Goal: Task Accomplishment & Management: Manage account settings

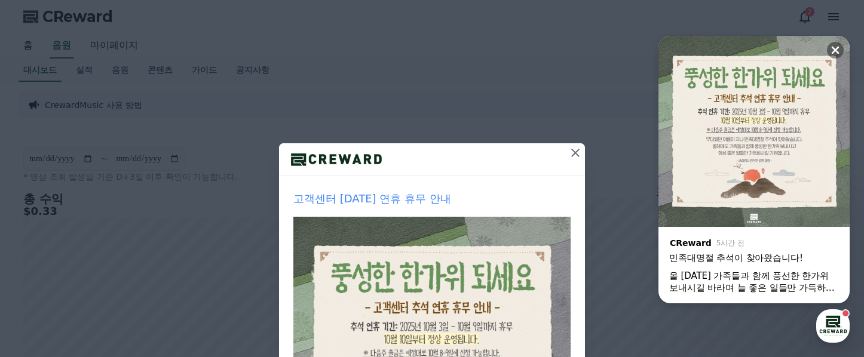
scroll to position [36, 0]
click at [571, 151] on icon at bounding box center [575, 153] width 8 height 8
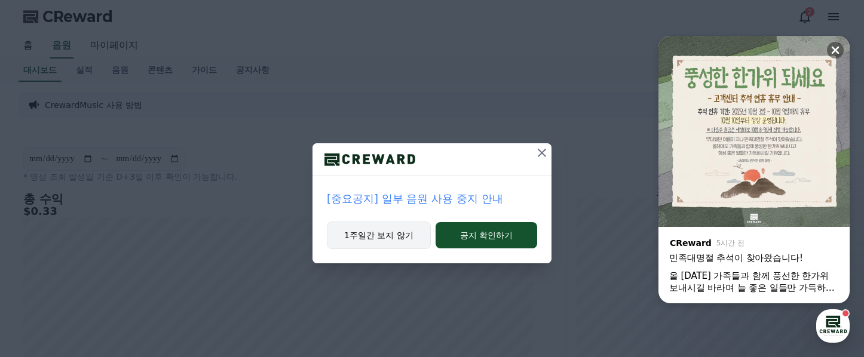
click at [379, 237] on button "1주일간 보지 않기" at bounding box center [379, 235] width 104 height 27
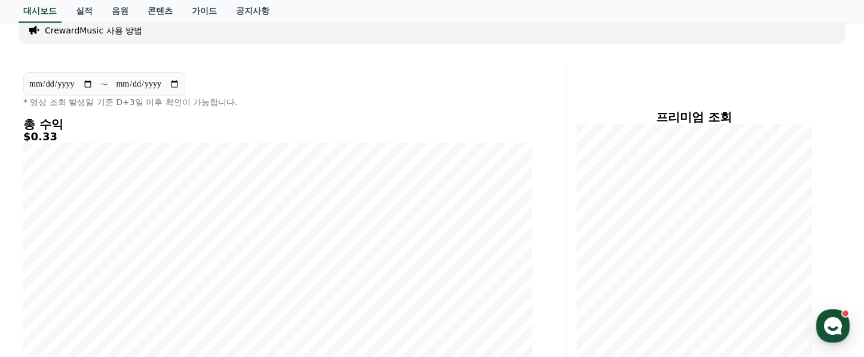
scroll to position [0, 0]
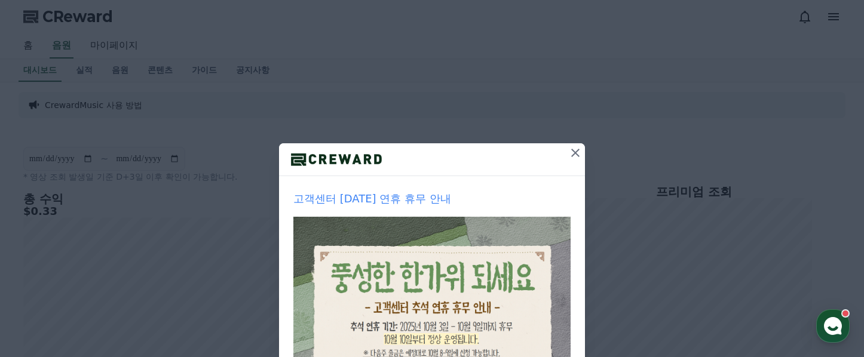
scroll to position [36, 0]
click at [569, 150] on icon at bounding box center [575, 153] width 14 height 14
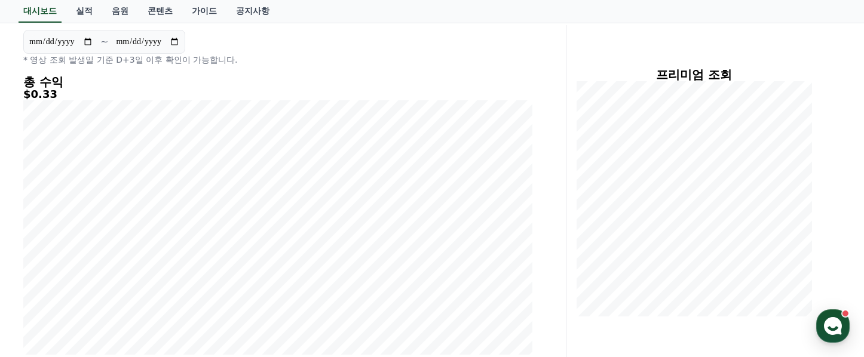
scroll to position [0, 0]
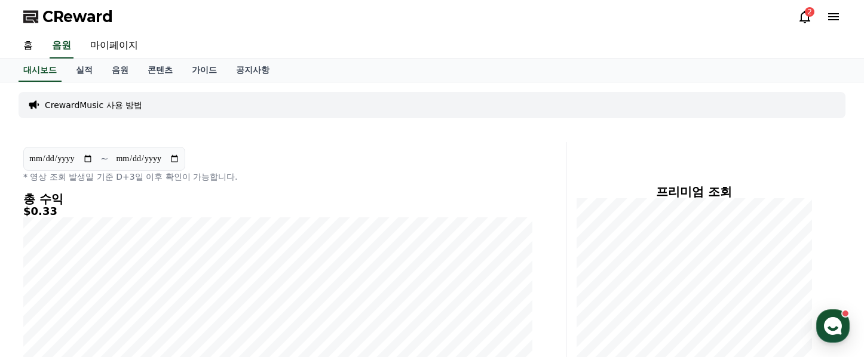
click at [804, 16] on icon at bounding box center [804, 17] width 14 height 14
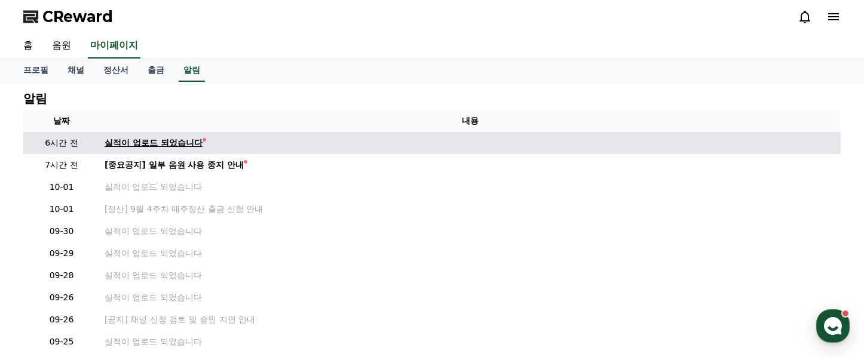
click at [152, 139] on div "실적이 업로드 되었습니다" at bounding box center [154, 143] width 98 height 13
